Goal: Information Seeking & Learning: Understand process/instructions

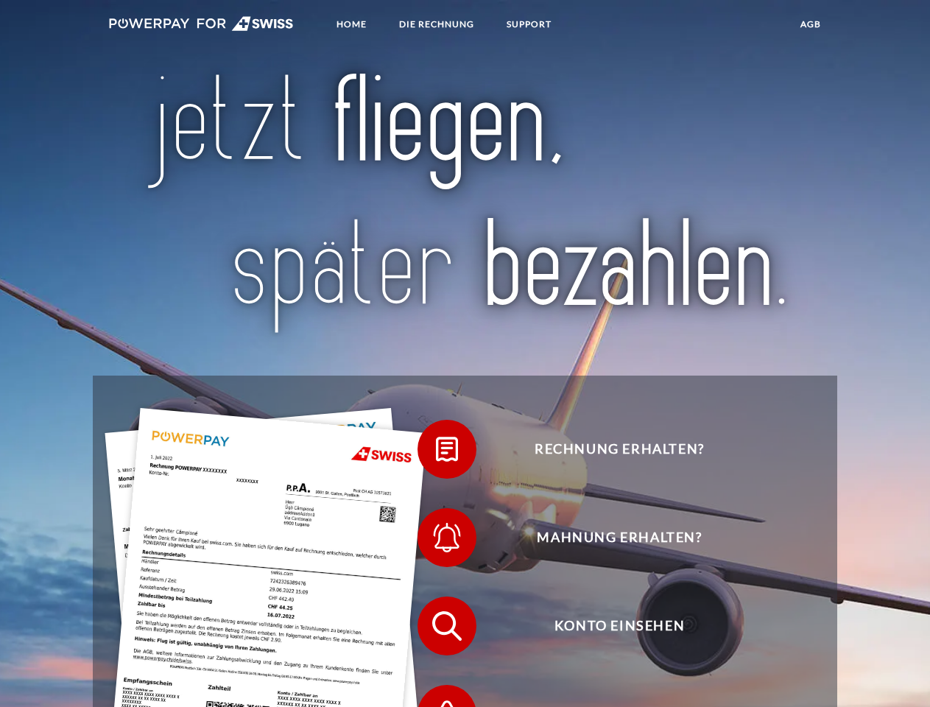
click at [201, 26] on img at bounding box center [201, 23] width 185 height 15
click at [436, 453] on span at bounding box center [425, 449] width 74 height 74
click at [436, 541] on span at bounding box center [425, 538] width 74 height 74
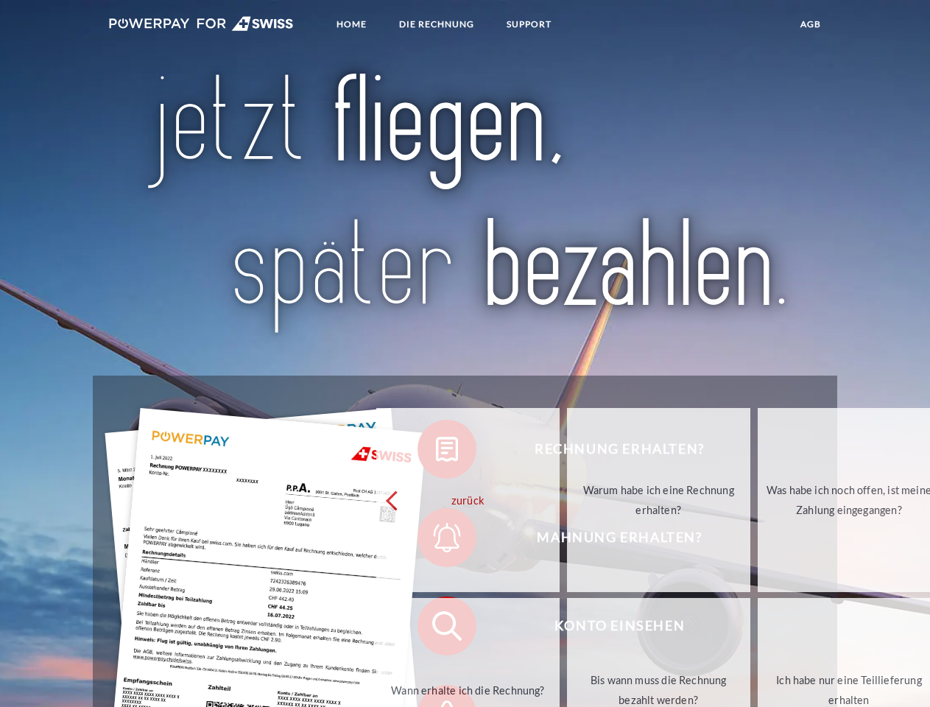
click at [567, 630] on link "Bis wann muss die Rechnung bezahlt werden?" at bounding box center [658, 690] width 183 height 184
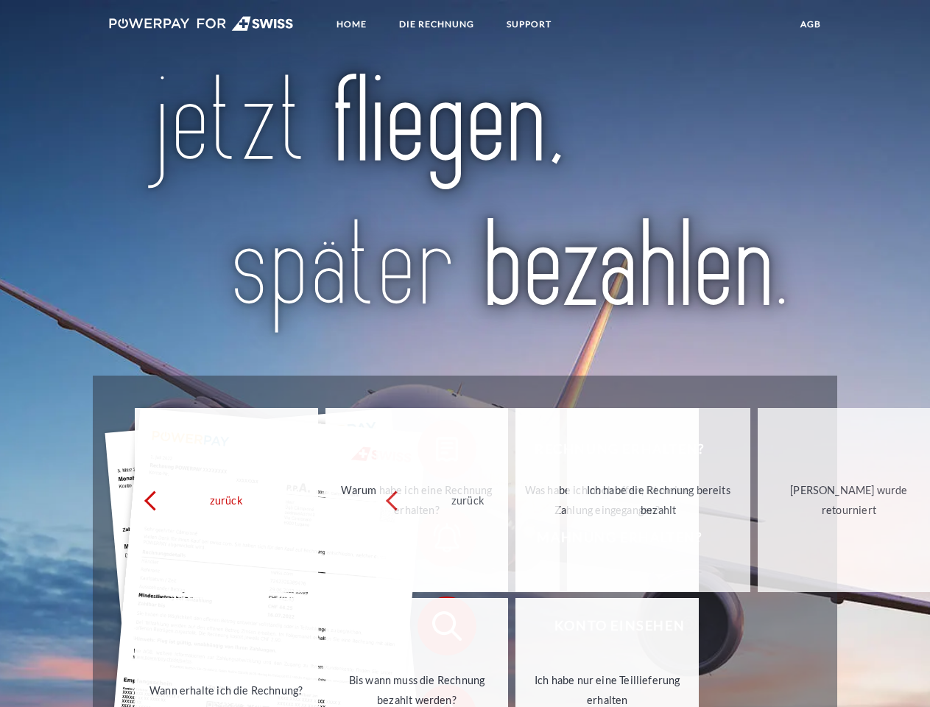
click at [436, 694] on span at bounding box center [425, 714] width 74 height 74
